Goal: Information Seeking & Learning: Learn about a topic

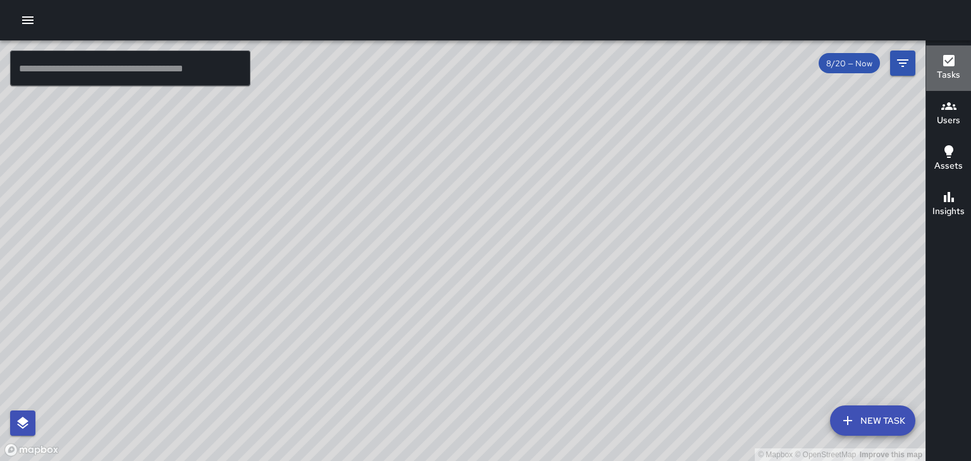
click at [959, 64] on button "Tasks" at bounding box center [948, 67] width 45 height 45
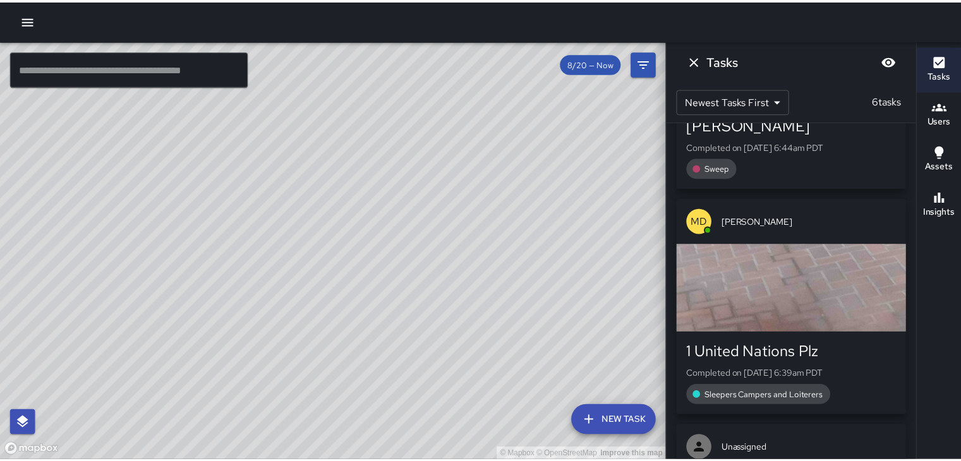
scroll to position [190, 0]
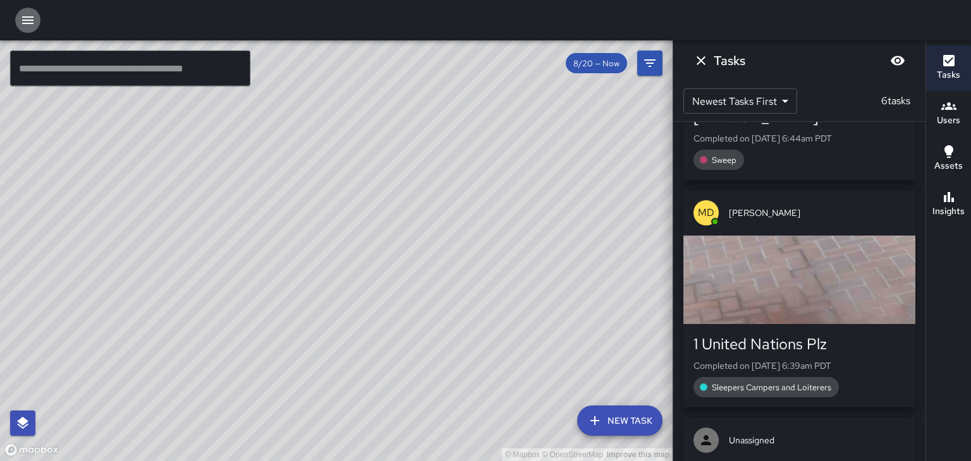
click at [28, 18] on icon "button" at bounding box center [27, 20] width 15 height 15
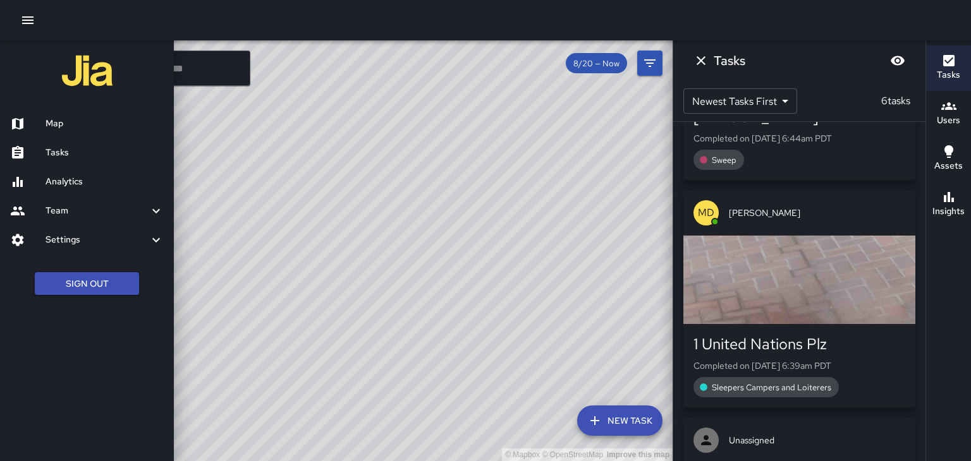
click at [68, 145] on link "Tasks" at bounding box center [87, 152] width 174 height 29
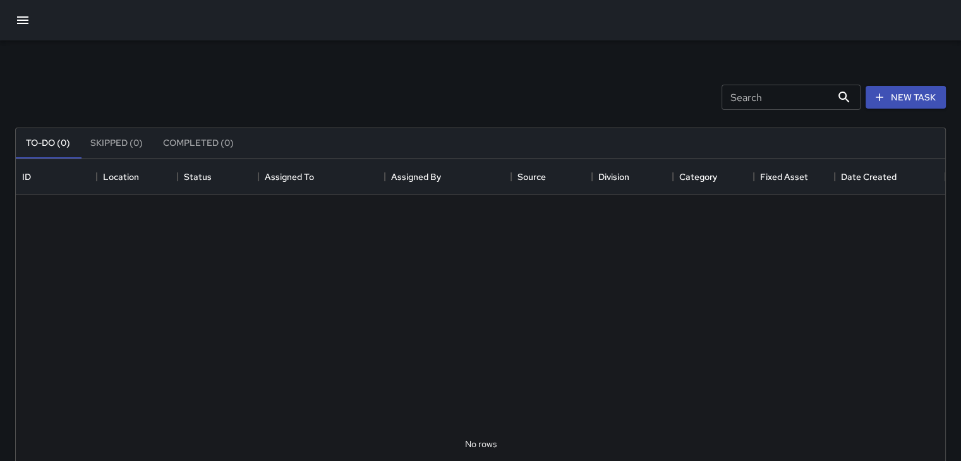
scroll to position [526, 920]
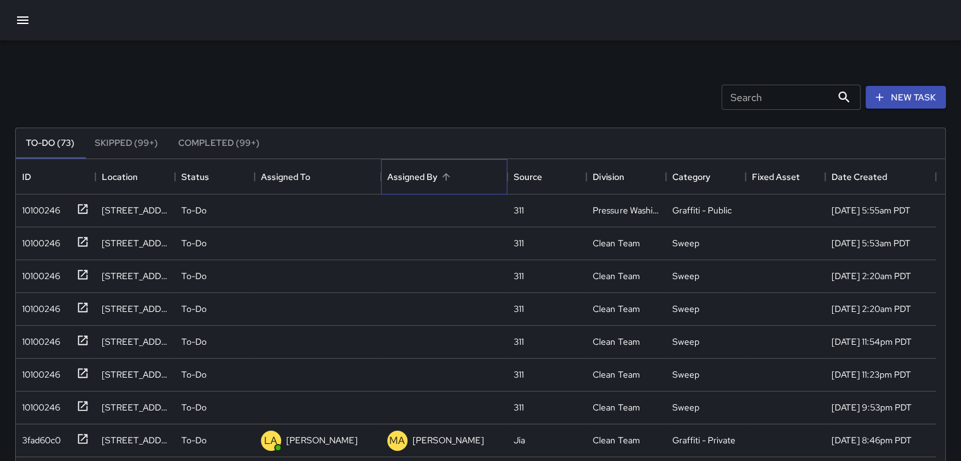
click at [434, 181] on div "Assigned By" at bounding box center [412, 176] width 50 height 35
click at [174, 140] on button "Completed (99+)" at bounding box center [219, 143] width 102 height 30
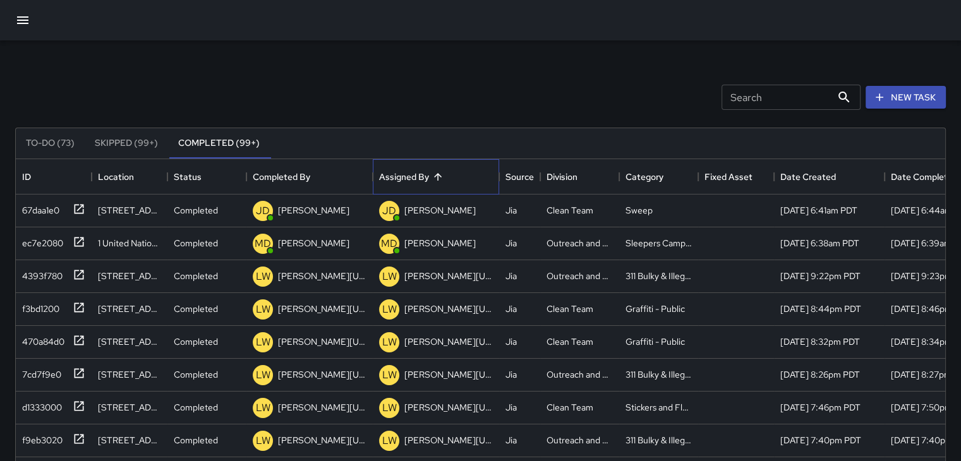
click at [397, 173] on div "Assigned By" at bounding box center [404, 176] width 50 height 35
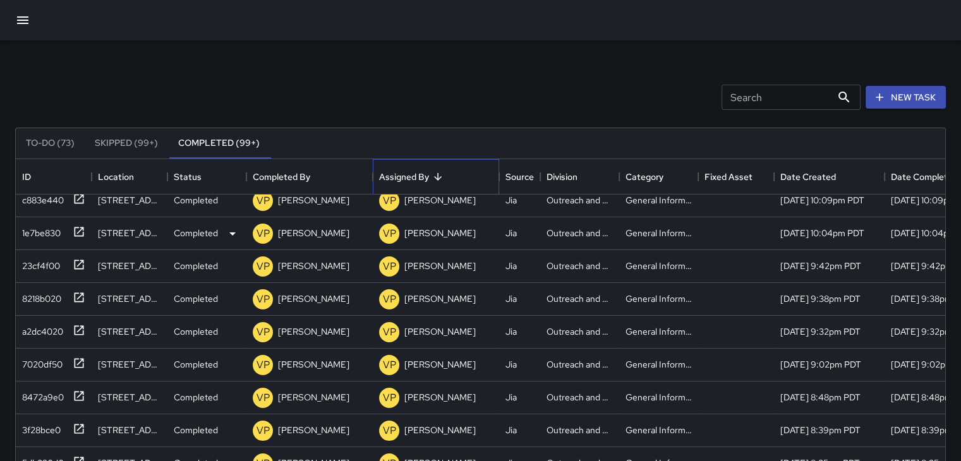
scroll to position [0, 0]
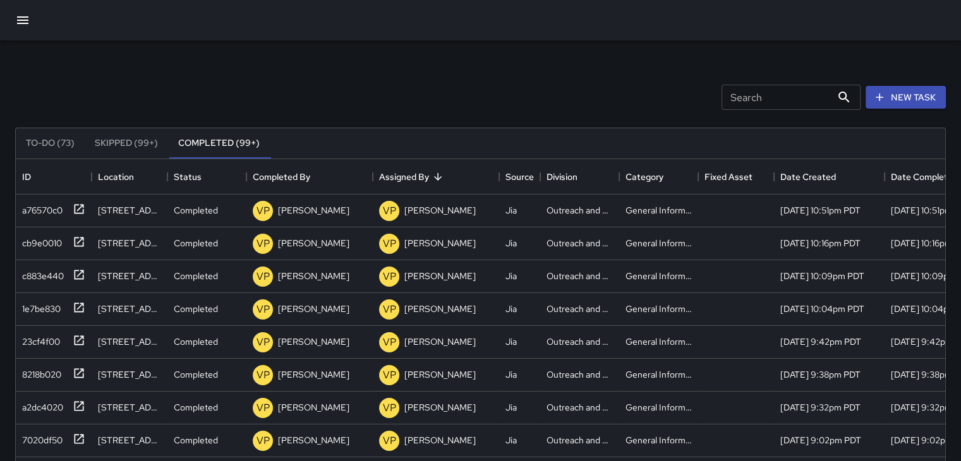
click at [68, 135] on button "To-Do (73)" at bounding box center [50, 143] width 69 height 30
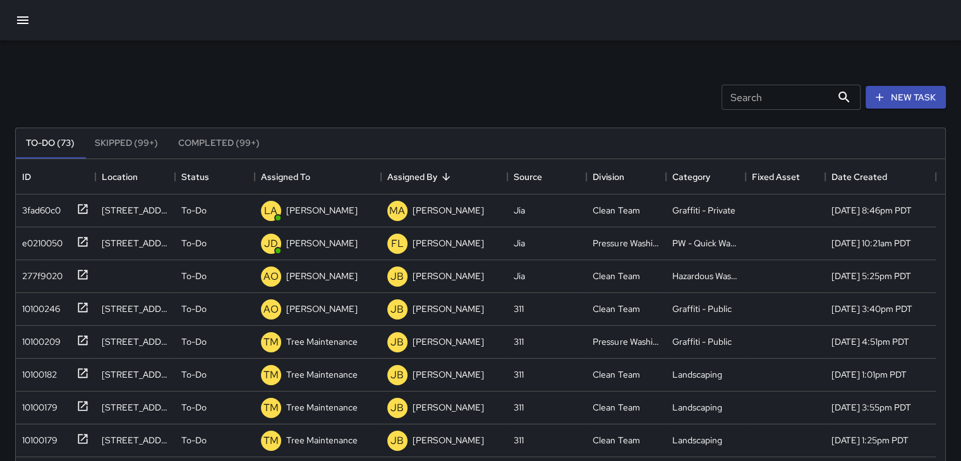
click at [215, 139] on button "Completed (99+)" at bounding box center [219, 143] width 102 height 30
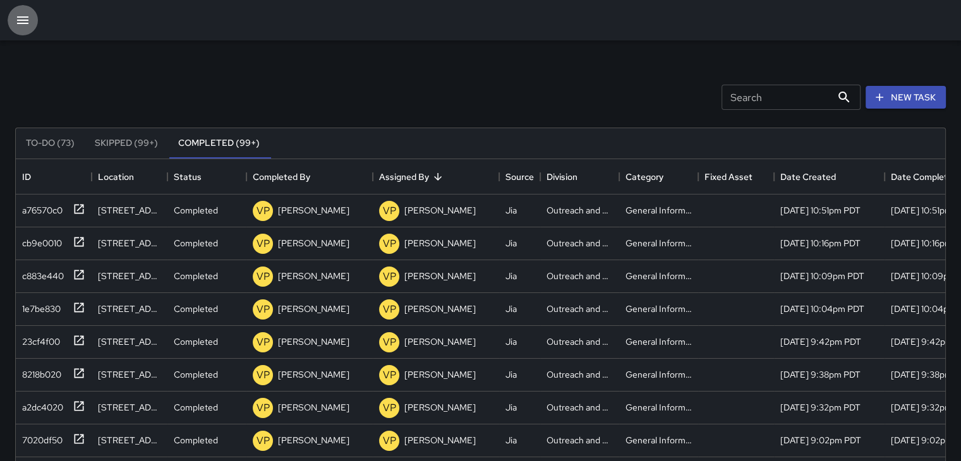
click at [29, 16] on icon "button" at bounding box center [22, 20] width 15 height 15
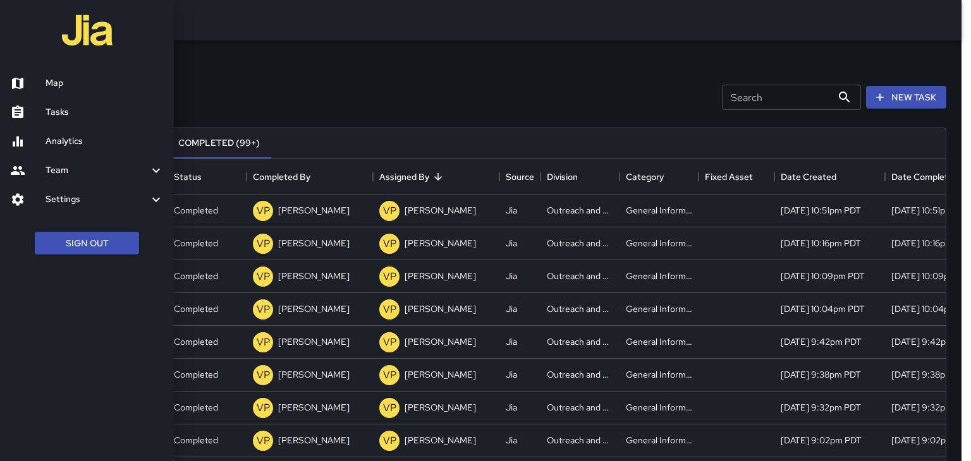
click at [76, 141] on h6 "Analytics" at bounding box center [104, 142] width 118 height 14
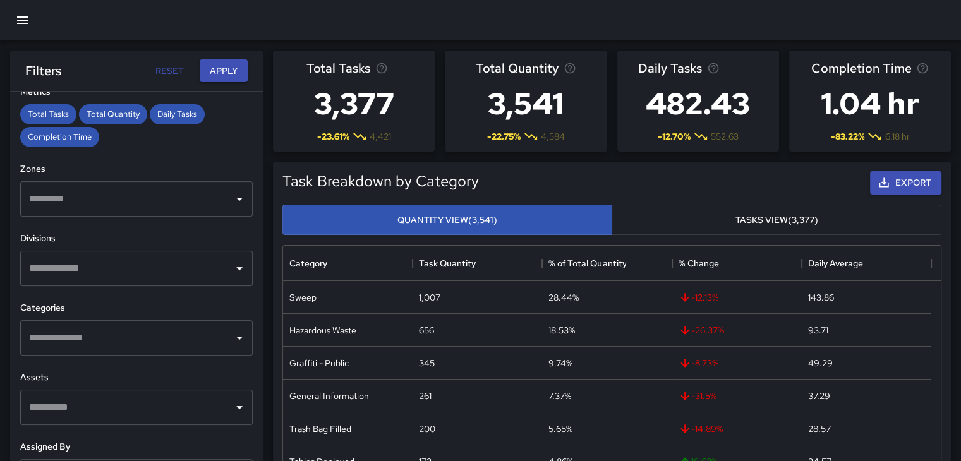
scroll to position [349, 0]
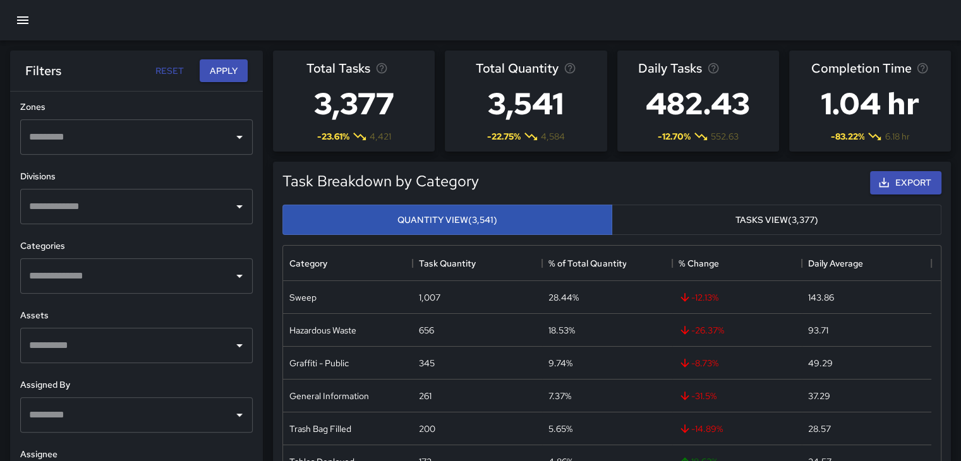
click at [210, 398] on div "​" at bounding box center [136, 414] width 233 height 35
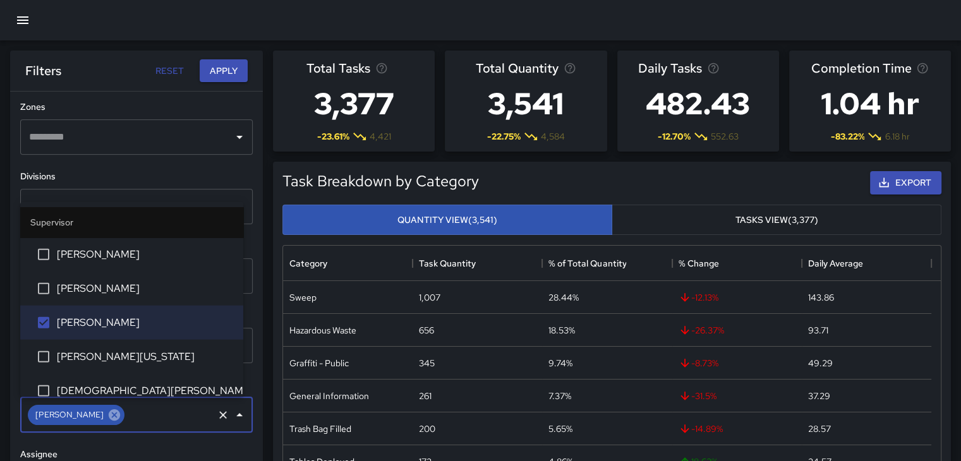
click at [109, 412] on icon at bounding box center [114, 414] width 11 height 11
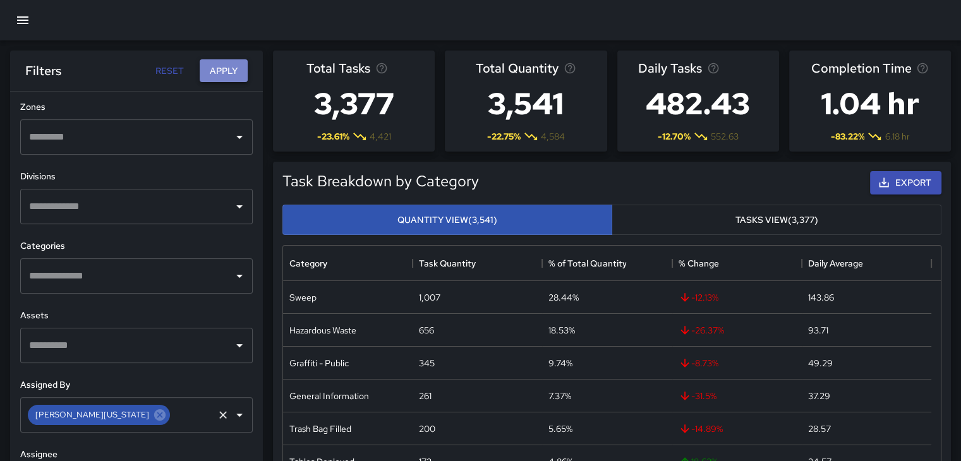
click at [226, 64] on button "Apply" at bounding box center [224, 70] width 48 height 23
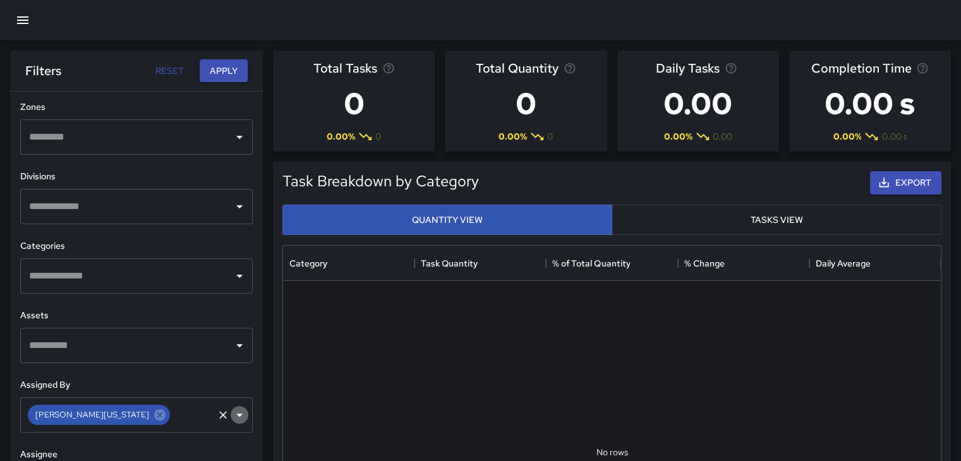
click at [232, 408] on icon "Open" at bounding box center [239, 415] width 15 height 15
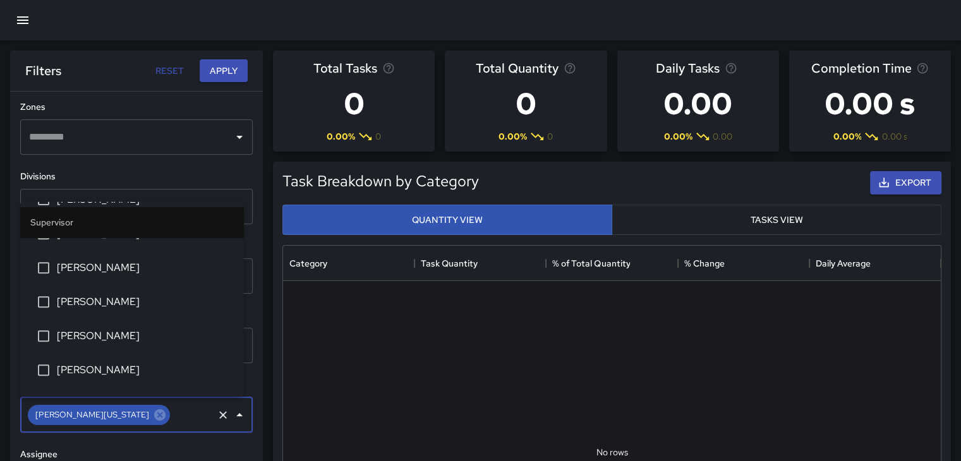
scroll to position [569, 0]
click at [97, 269] on span "[PERSON_NAME]" at bounding box center [145, 265] width 176 height 15
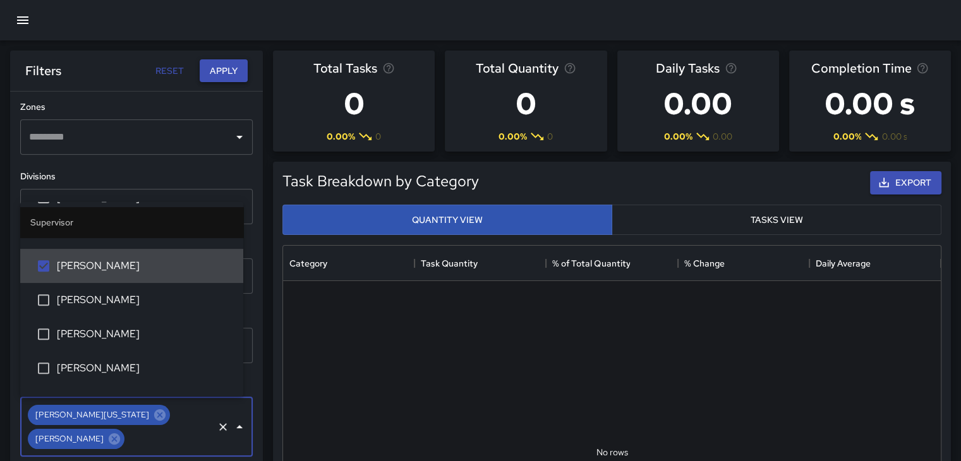
click at [230, 76] on button "Apply" at bounding box center [224, 70] width 48 height 23
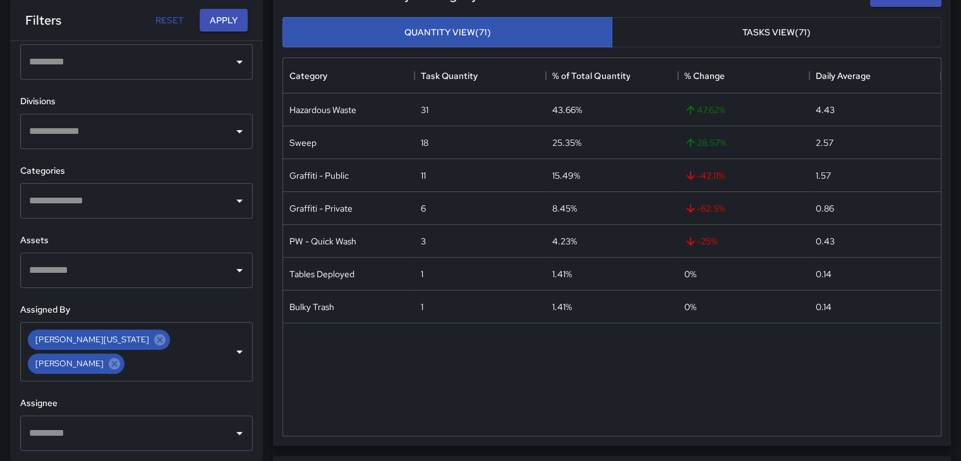
scroll to position [190, 0]
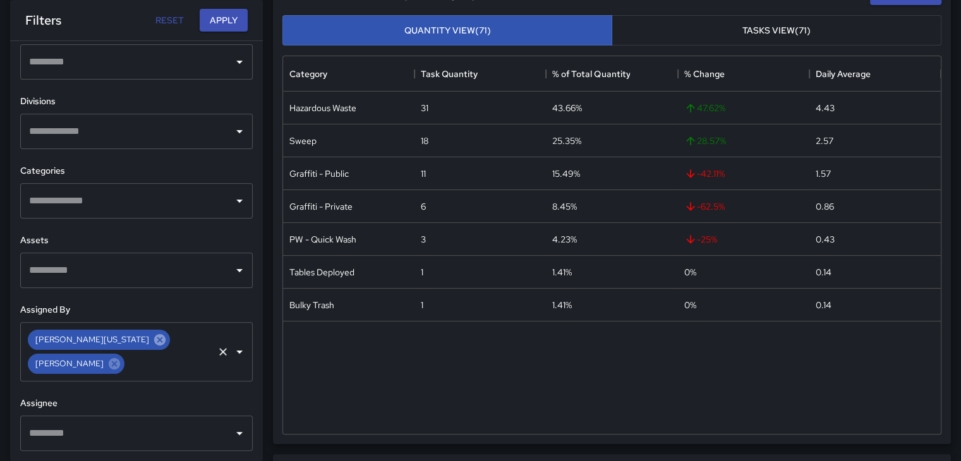
click at [154, 336] on icon at bounding box center [159, 339] width 11 height 11
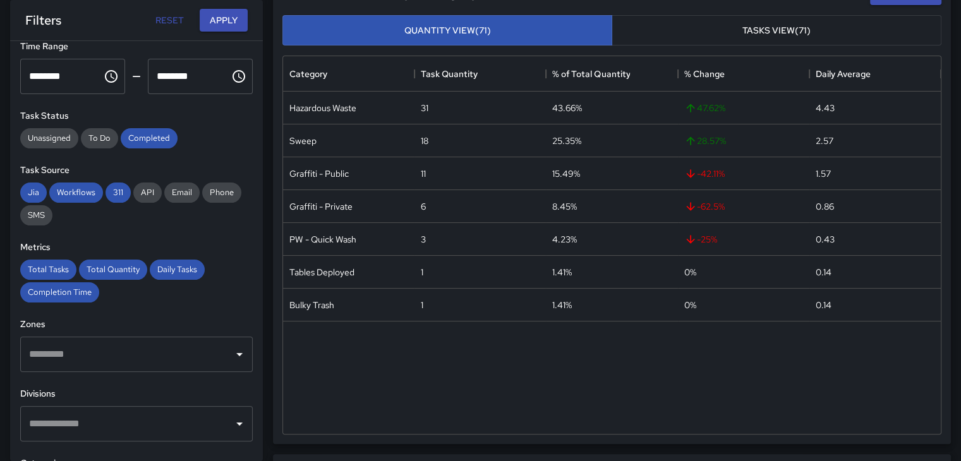
scroll to position [0, 0]
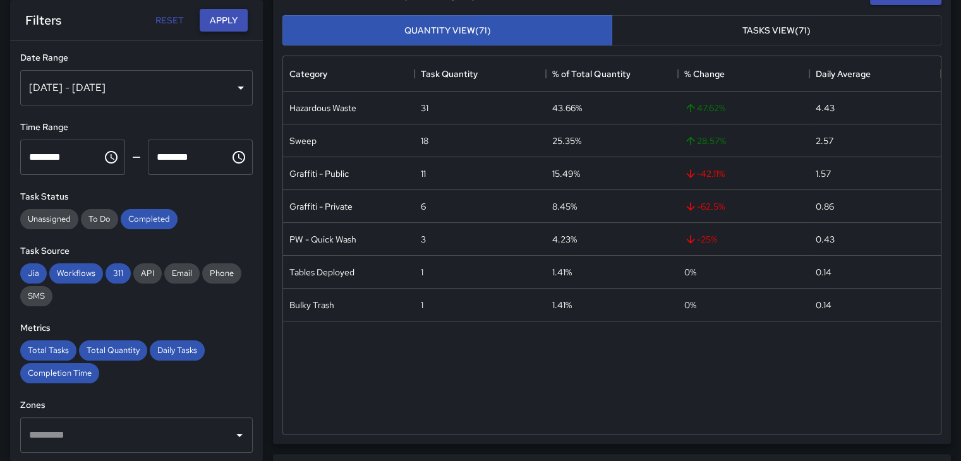
click at [222, 16] on button "Apply" at bounding box center [224, 20] width 48 height 23
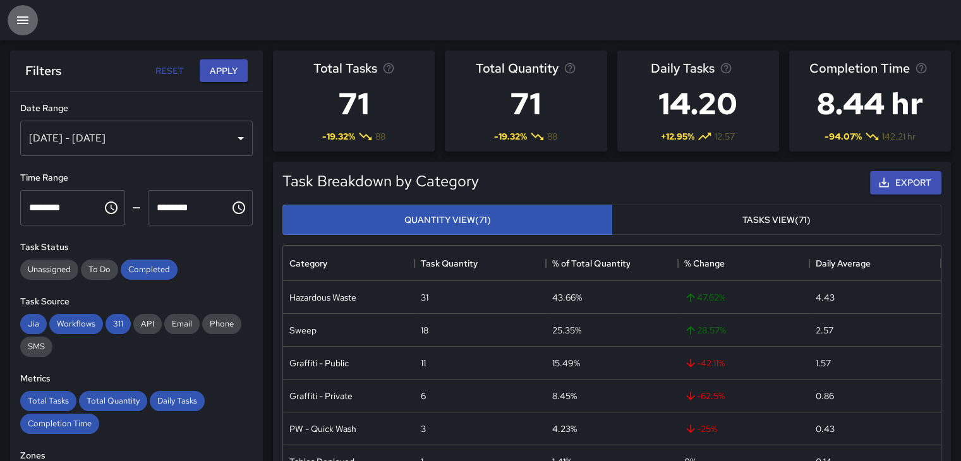
click at [21, 18] on icon "button" at bounding box center [22, 20] width 15 height 15
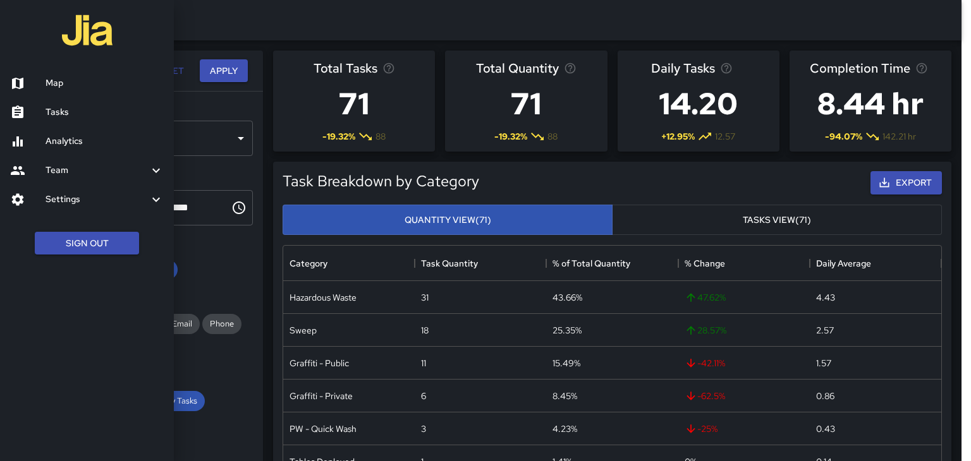
click at [60, 87] on h6 "Map" at bounding box center [104, 83] width 118 height 14
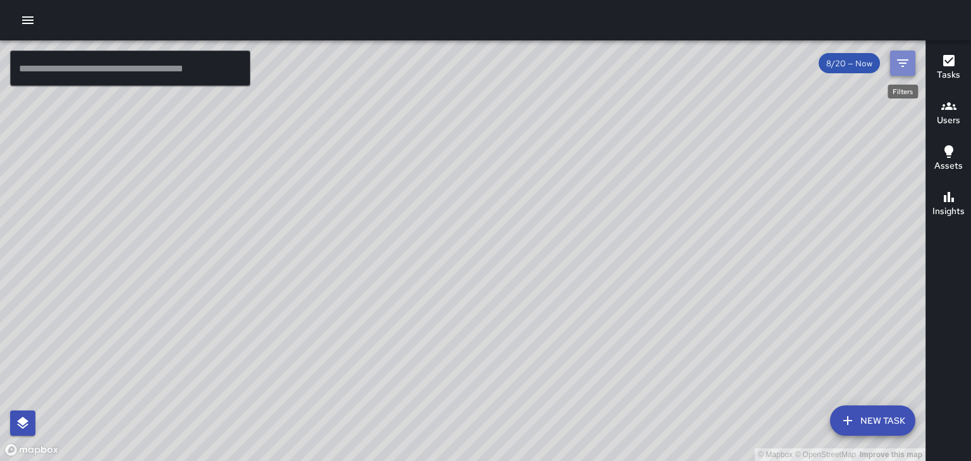
click at [905, 66] on icon "Filters" at bounding box center [902, 63] width 15 height 15
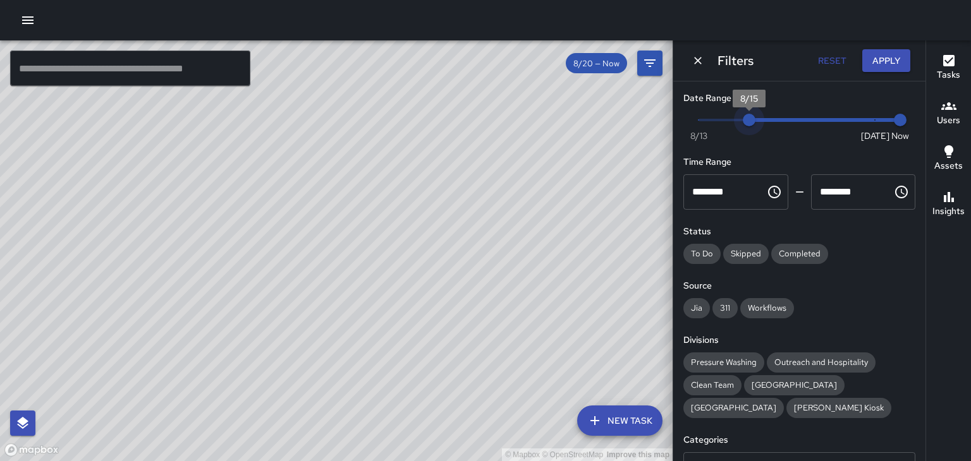
type input "*"
drag, startPoint x: 867, startPoint y: 118, endPoint x: 669, endPoint y: 117, distance: 198.4
click at [669, 117] on div "© Mapbox © OpenStreetMap Improve this map ​ New Task 8/20 — Now Map Layers Task…" at bounding box center [485, 250] width 971 height 421
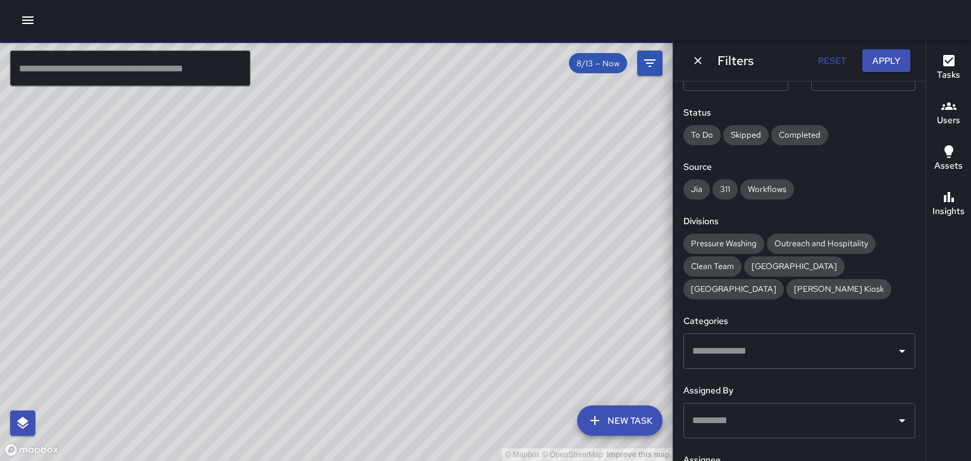
scroll to position [245, 0]
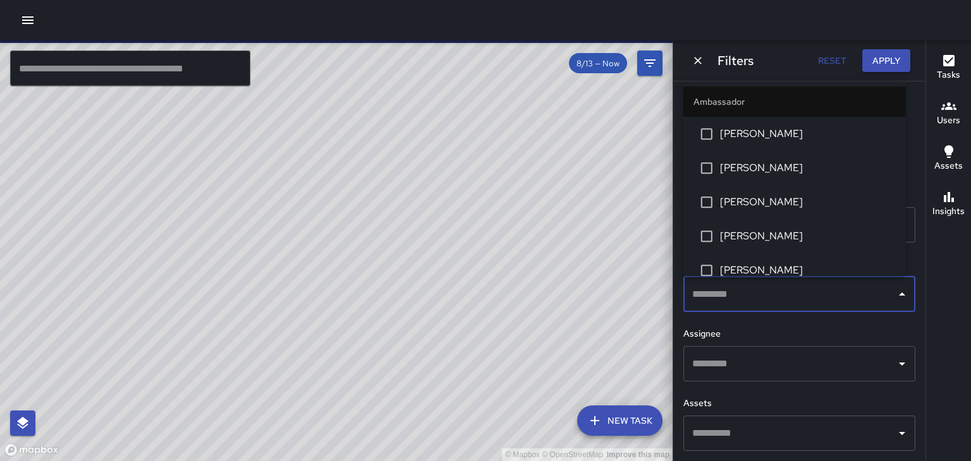
click at [781, 298] on input "text" at bounding box center [790, 294] width 202 height 24
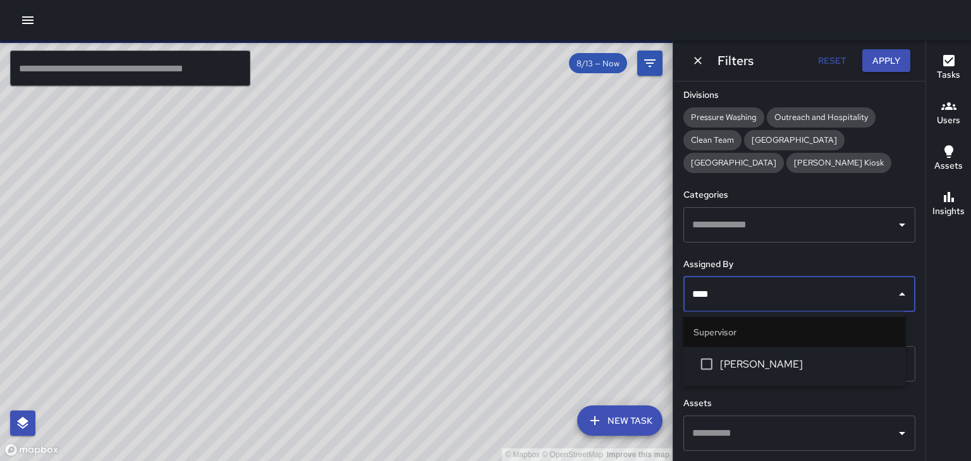
type input "*****"
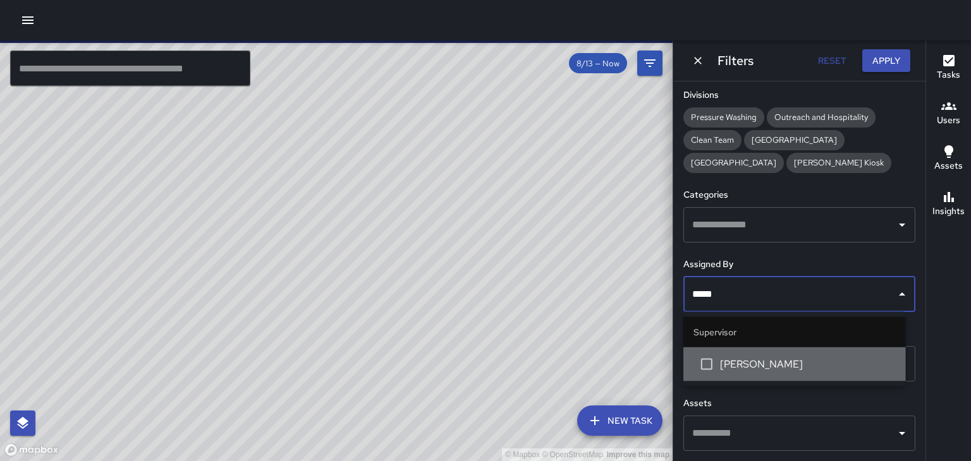
click at [755, 362] on span "[PERSON_NAME]" at bounding box center [808, 364] width 176 height 15
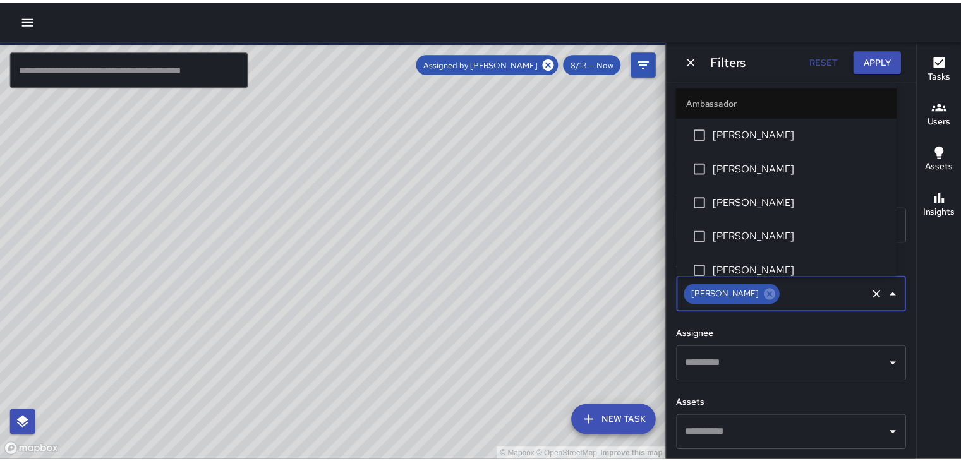
scroll to position [1065, 0]
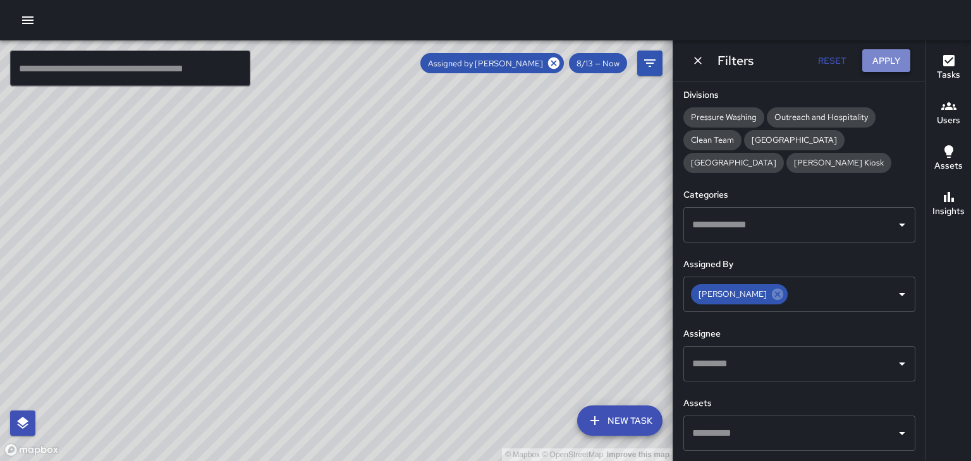
click at [887, 61] on button "Apply" at bounding box center [886, 60] width 48 height 23
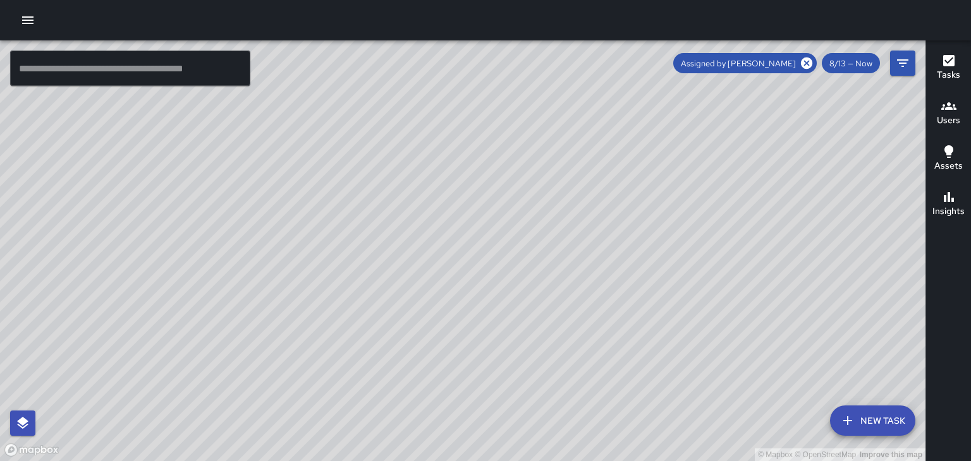
click at [955, 69] on h6 "Tasks" at bounding box center [948, 75] width 23 height 14
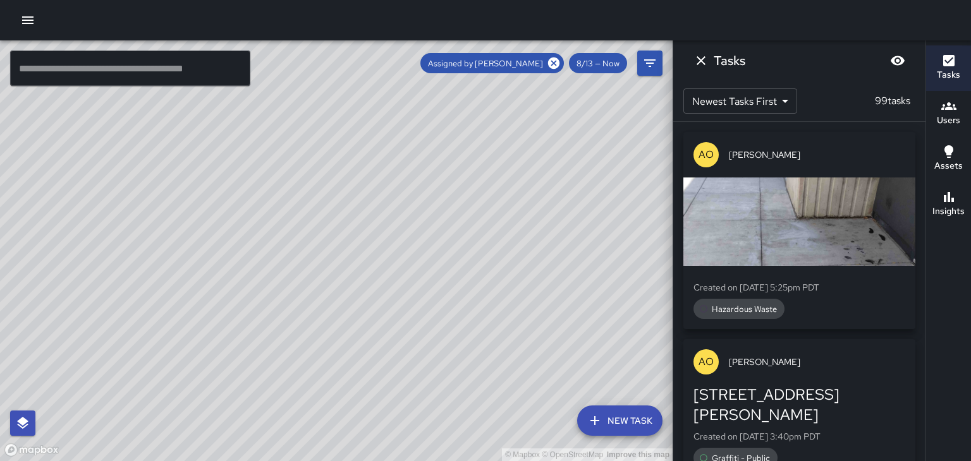
click at [24, 15] on icon "button" at bounding box center [27, 20] width 15 height 15
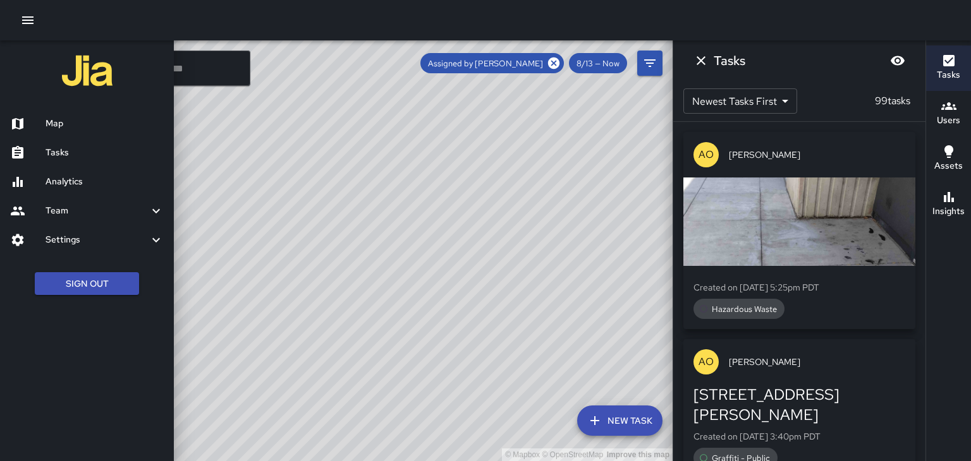
click at [68, 178] on h6 "Analytics" at bounding box center [104, 182] width 118 height 14
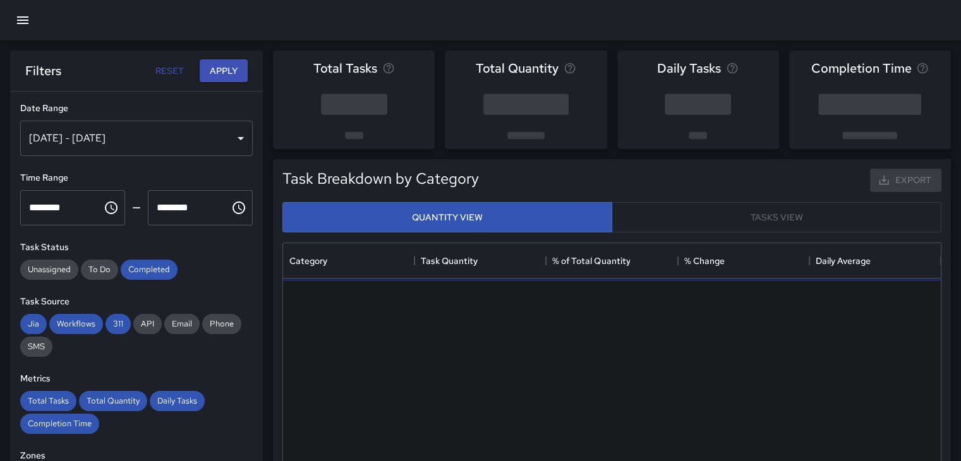
scroll to position [368, 648]
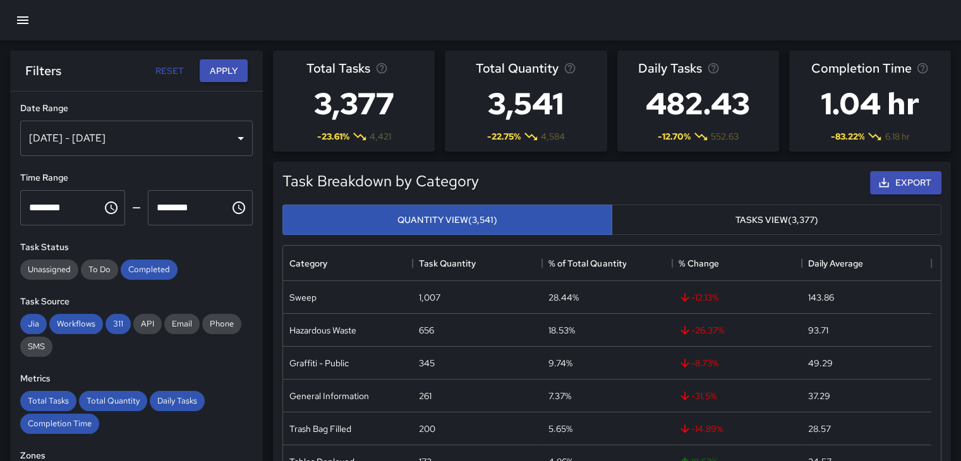
click at [235, 136] on div "[DATE] - [DATE]" at bounding box center [136, 138] width 233 height 35
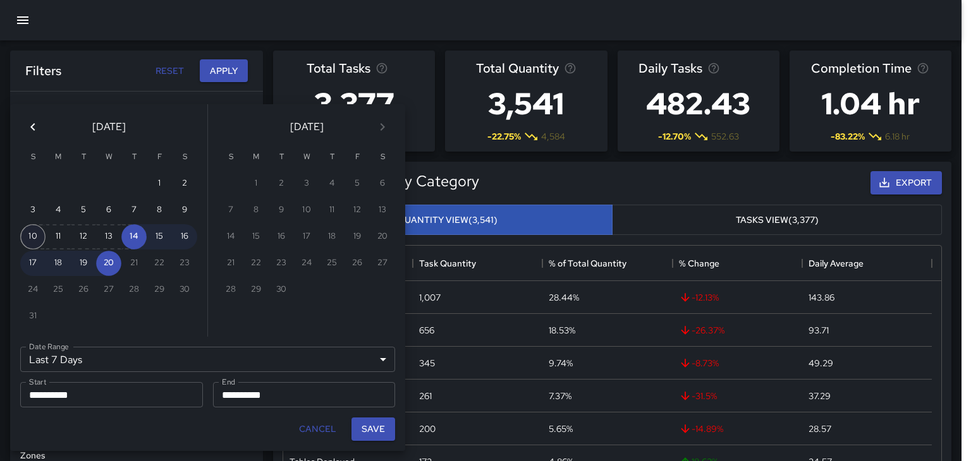
click at [39, 236] on button "10" at bounding box center [32, 236] width 25 height 25
type input "******"
type input "**********"
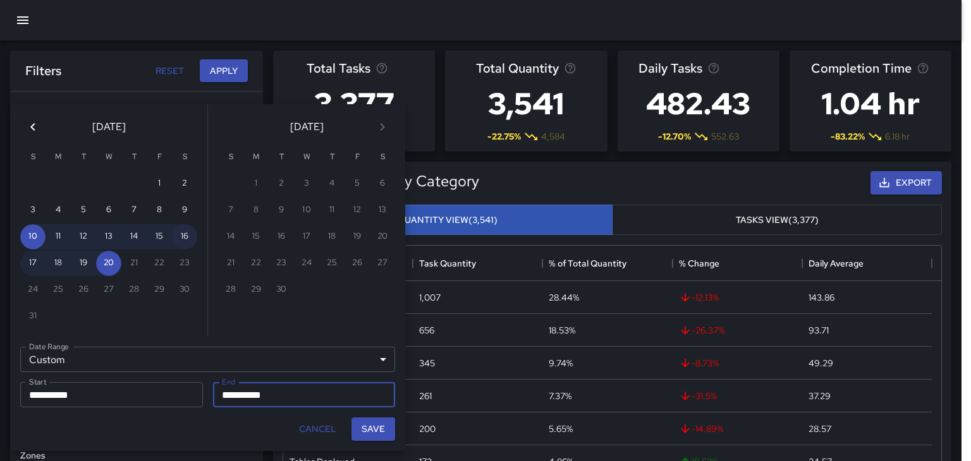
click at [178, 231] on button "16" at bounding box center [184, 236] width 25 height 25
type input "**********"
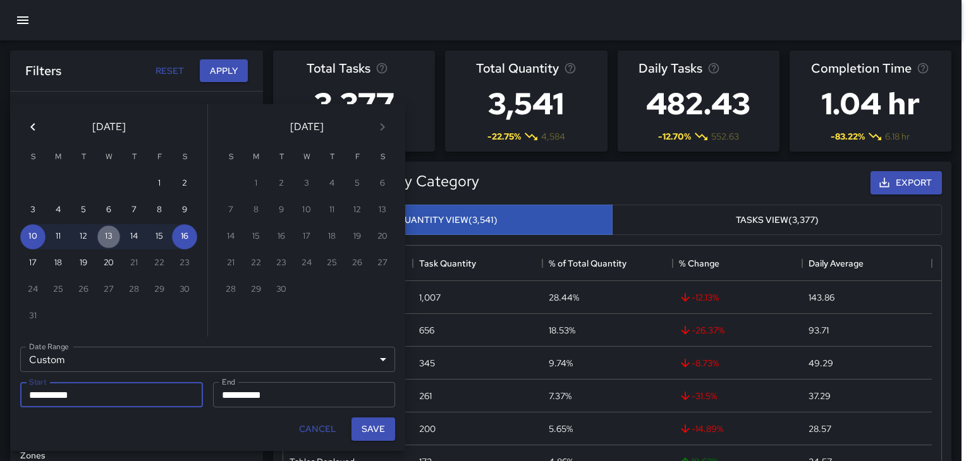
click at [114, 236] on button "13" at bounding box center [108, 236] width 25 height 25
type input "**********"
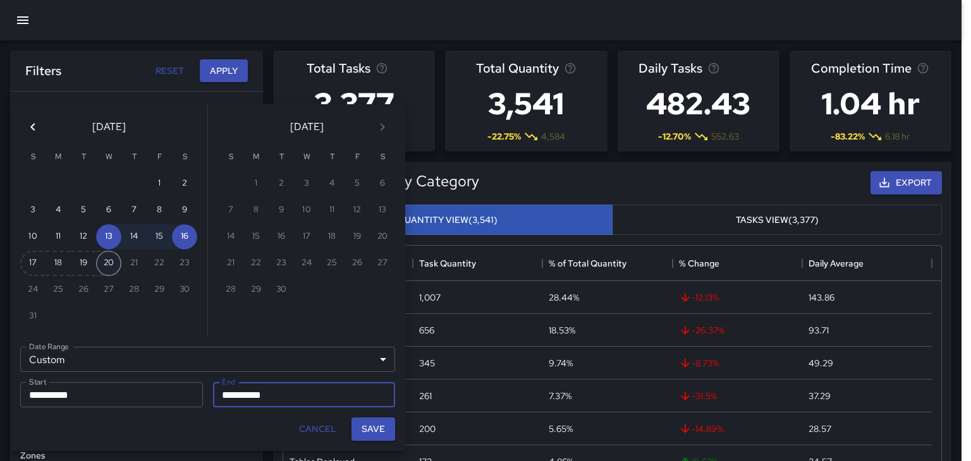
click at [114, 258] on button "20" at bounding box center [108, 263] width 25 height 25
type input "**********"
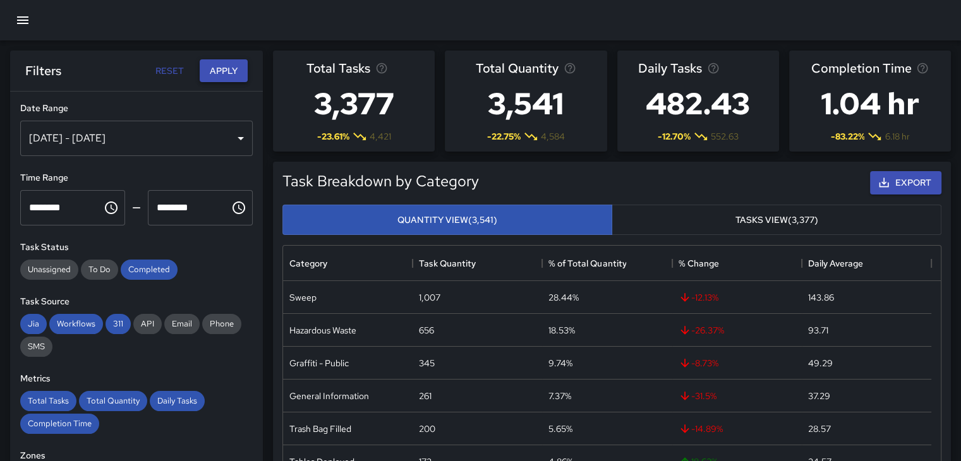
scroll to position [10, 10]
click at [236, 70] on button "Apply" at bounding box center [224, 70] width 48 height 23
click at [234, 69] on button "Apply" at bounding box center [224, 70] width 48 height 23
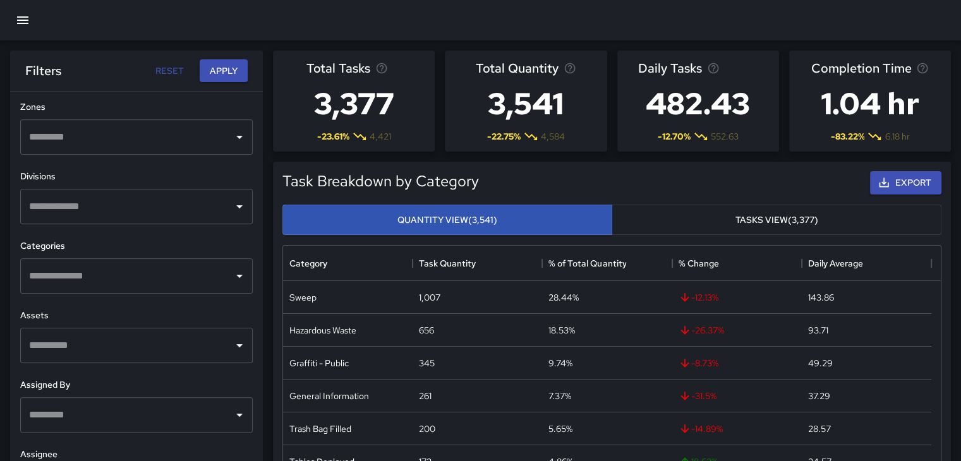
scroll to position [316, 0]
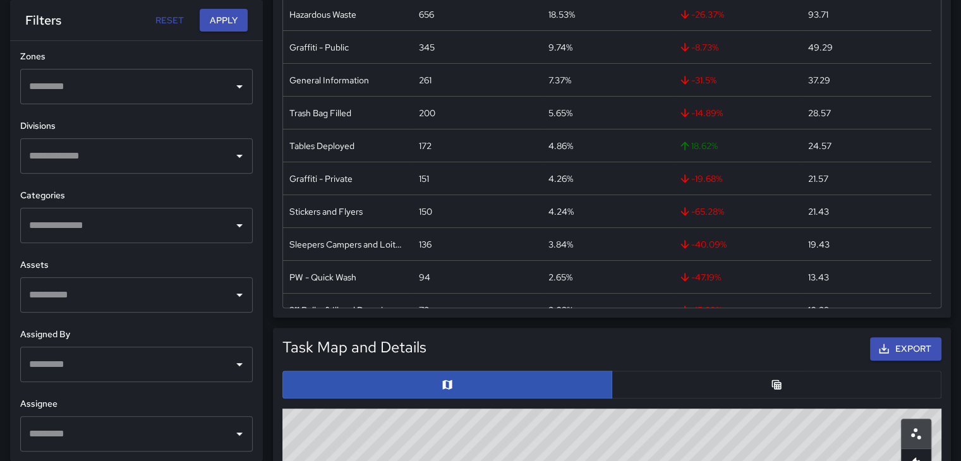
click at [209, 366] on input "text" at bounding box center [127, 365] width 202 height 24
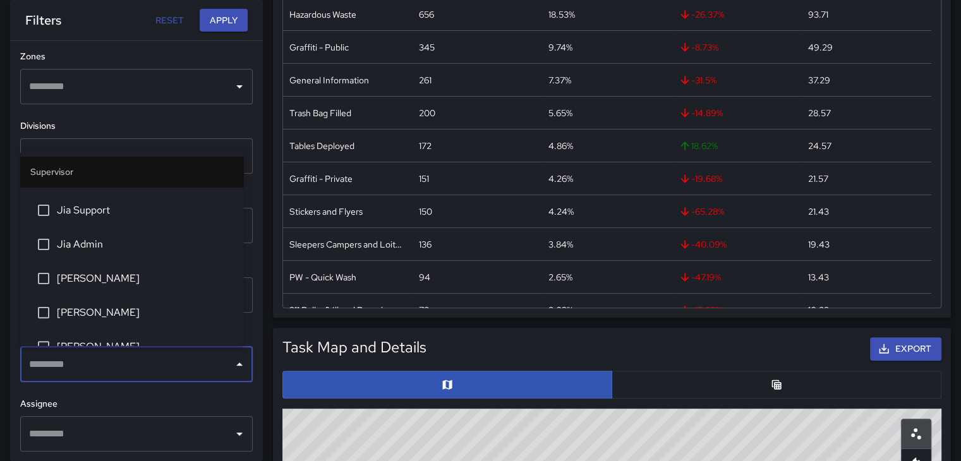
scroll to position [442, 0]
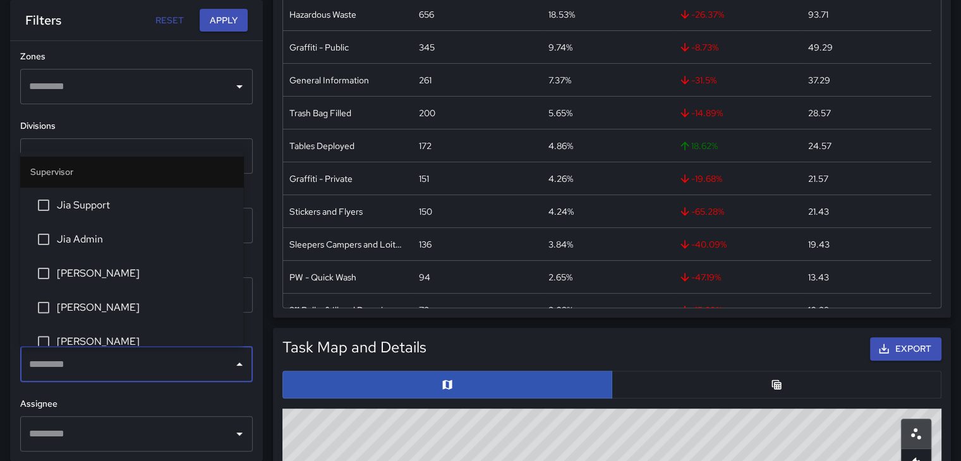
click at [135, 333] on li "[PERSON_NAME]" at bounding box center [131, 342] width 223 height 34
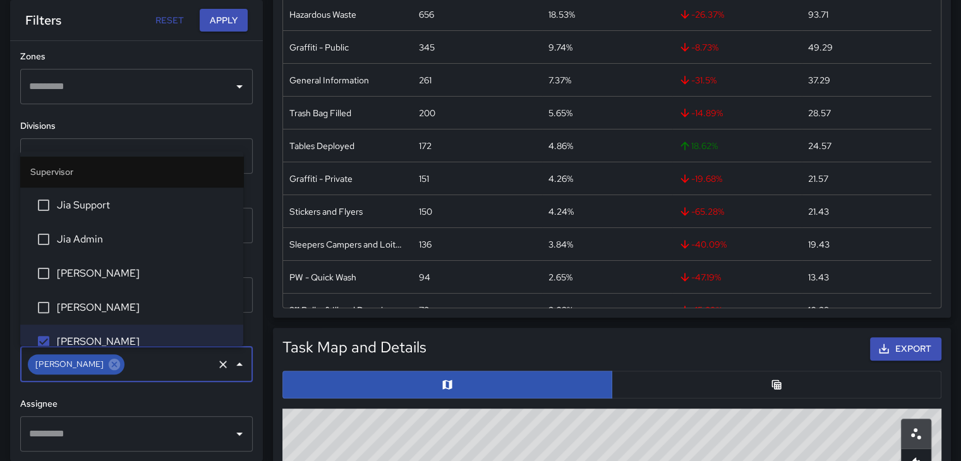
click at [248, 18] on div "Filters Reset Apply" at bounding box center [136, 20] width 253 height 40
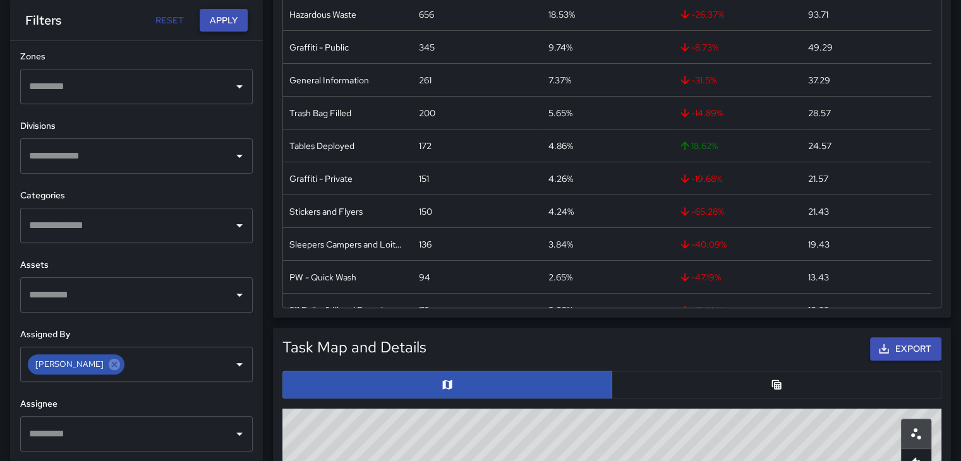
click at [238, 19] on button "Apply" at bounding box center [224, 20] width 48 height 23
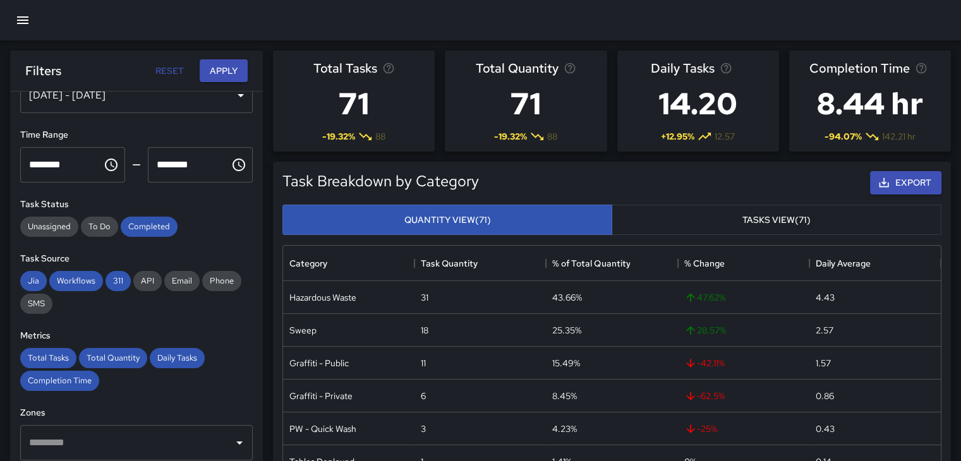
scroll to position [0, 0]
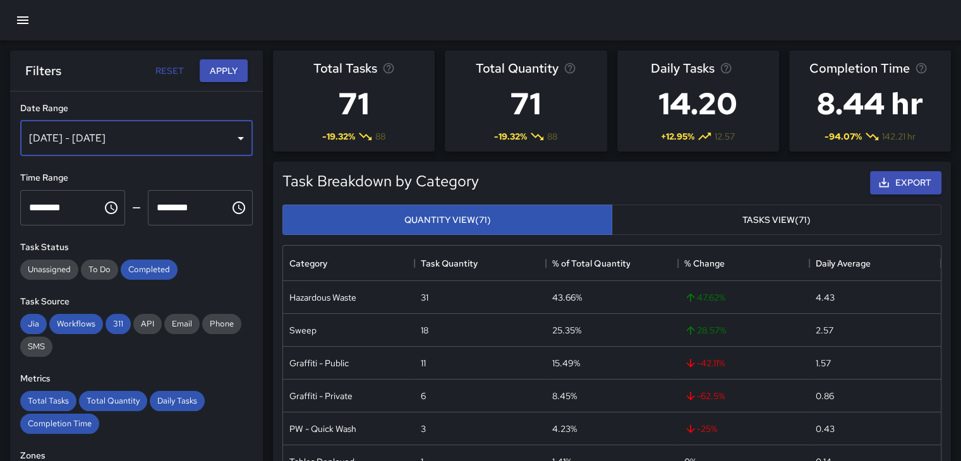
click at [220, 133] on div "[DATE] - [DATE]" at bounding box center [136, 138] width 233 height 35
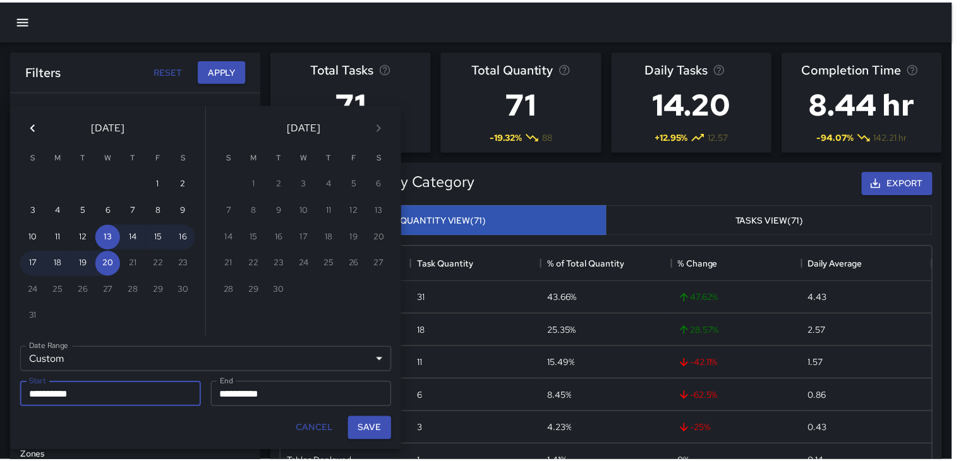
scroll to position [10, 10]
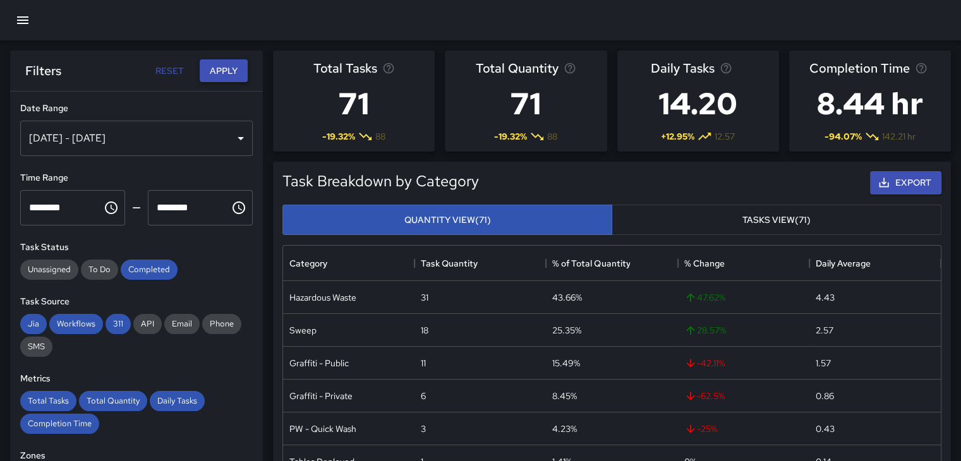
click at [226, 70] on button "Apply" at bounding box center [224, 70] width 48 height 23
click at [235, 140] on div "[DATE] - [DATE]" at bounding box center [136, 138] width 233 height 35
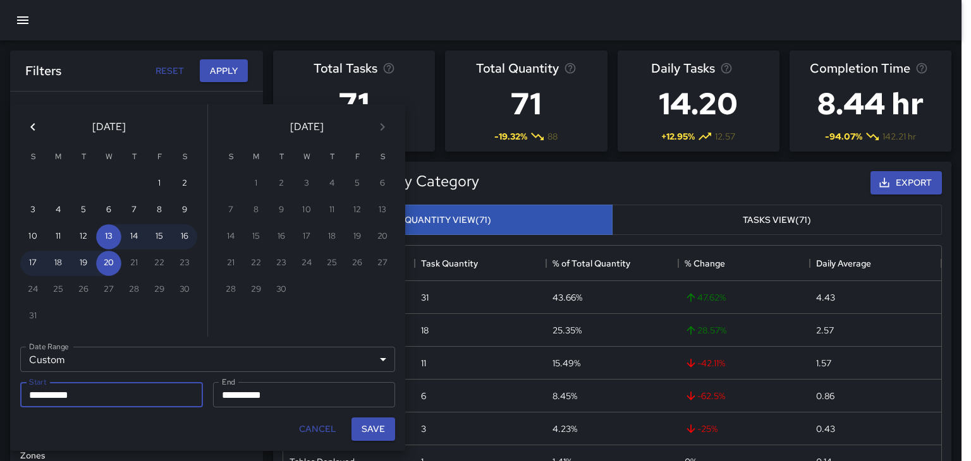
click at [369, 433] on button "Save" at bounding box center [373, 429] width 44 height 23
type input "**********"
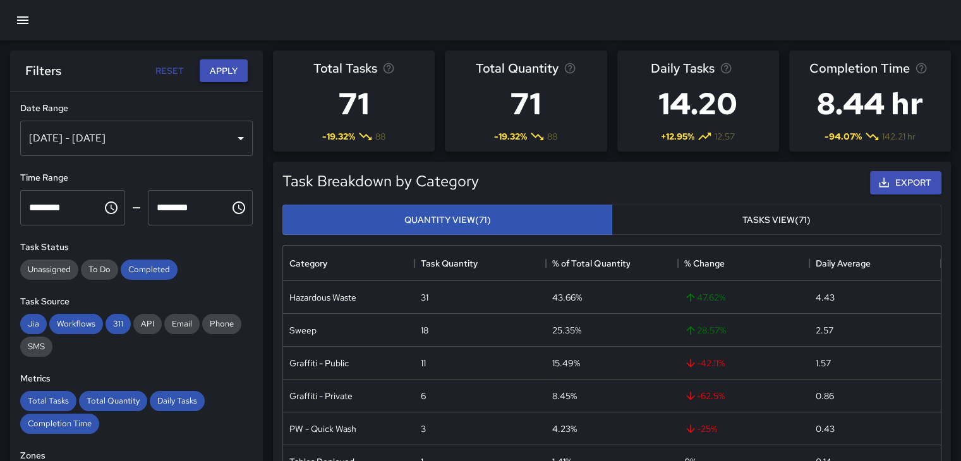
click at [221, 59] on button "Apply" at bounding box center [224, 70] width 48 height 23
